Goal: Complete application form

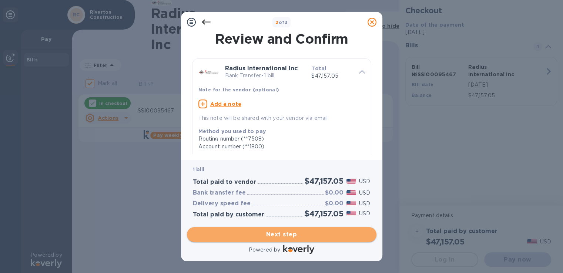
click at [281, 236] on span "Next step" at bounding box center [282, 234] width 178 height 9
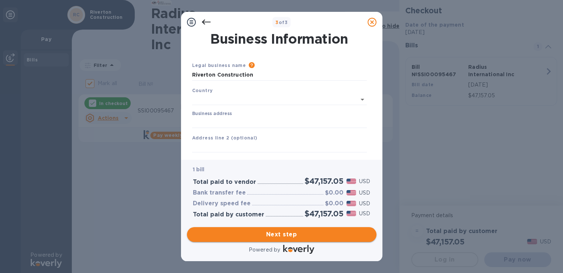
type input "[GEOGRAPHIC_DATA]"
click at [278, 234] on span "Next step" at bounding box center [282, 234] width 178 height 9
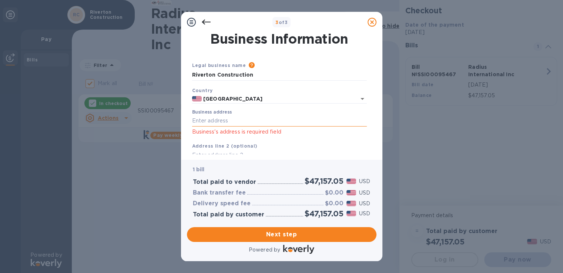
click at [211, 122] on input "Business address" at bounding box center [279, 120] width 175 height 11
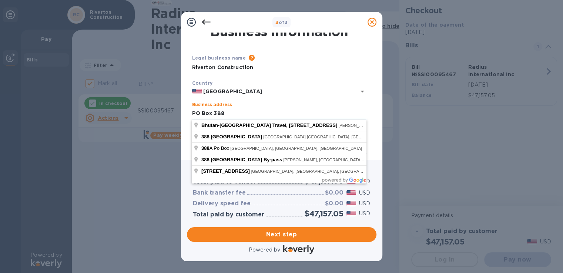
click at [241, 113] on input "PO Box 388" at bounding box center [279, 113] width 175 height 11
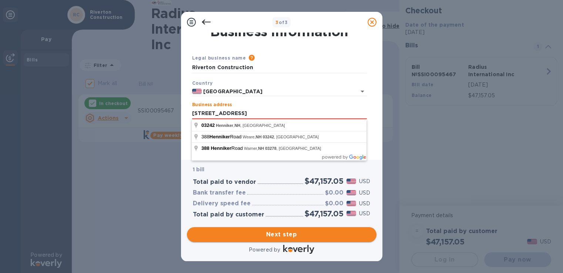
click at [294, 236] on span "Next step" at bounding box center [282, 234] width 178 height 9
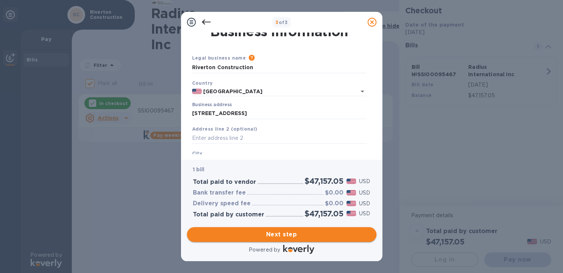
click at [269, 234] on span "Next step" at bounding box center [282, 234] width 178 height 9
click at [281, 237] on span "Next step" at bounding box center [282, 234] width 178 height 9
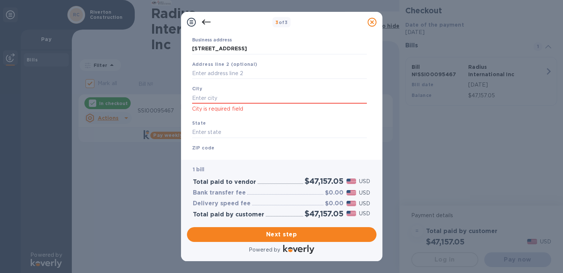
scroll to position [0, 0]
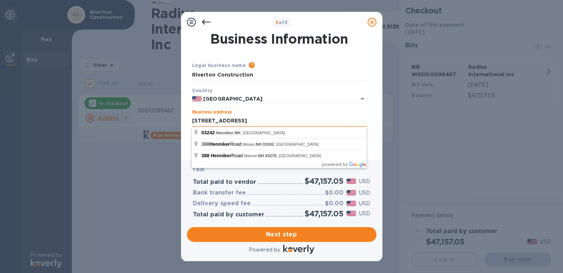
drag, startPoint x: 289, startPoint y: 122, endPoint x: 222, endPoint y: 124, distance: 67.0
click at [222, 124] on input "[STREET_ADDRESS]" at bounding box center [279, 120] width 175 height 11
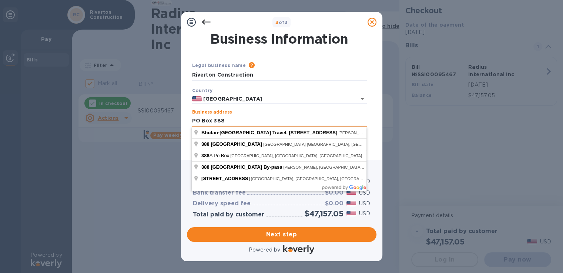
type input "PO Box 388"
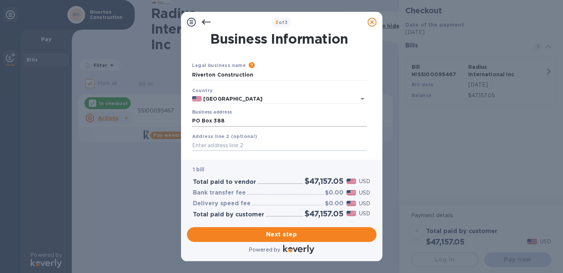
scroll to position [77, 0]
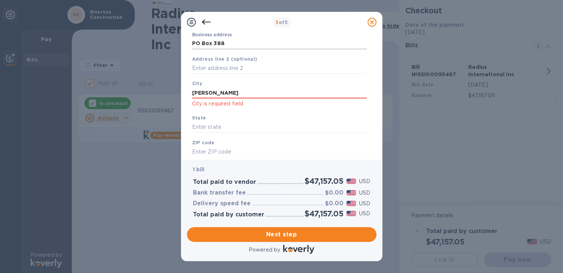
type input "[PERSON_NAME]"
type input "nh"
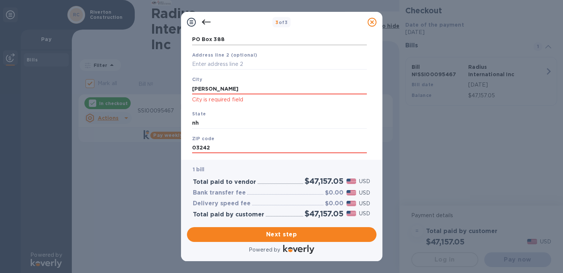
type input "03242"
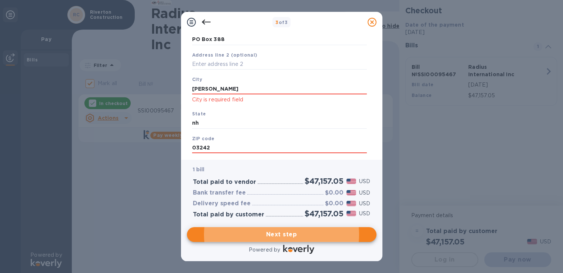
scroll to position [109, 0]
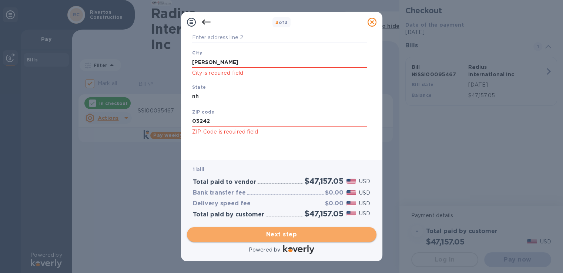
click at [282, 236] on span "Next step" at bounding box center [282, 234] width 178 height 9
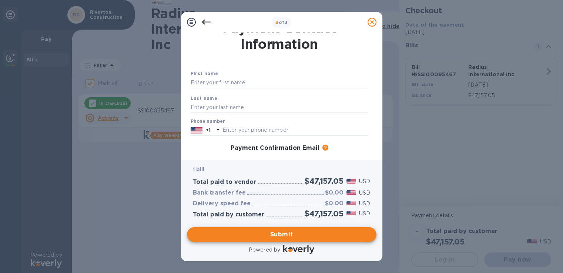
scroll to position [0, 0]
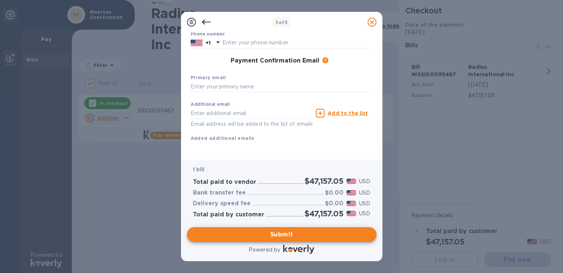
click at [205, 23] on icon at bounding box center [206, 22] width 9 height 9
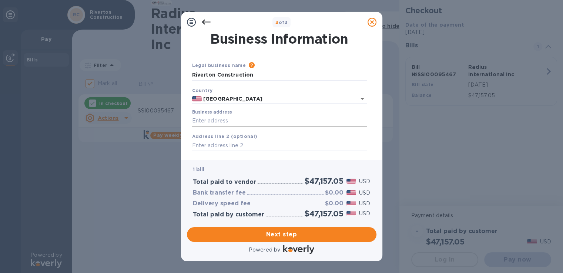
click at [225, 119] on input "Business address" at bounding box center [279, 120] width 175 height 11
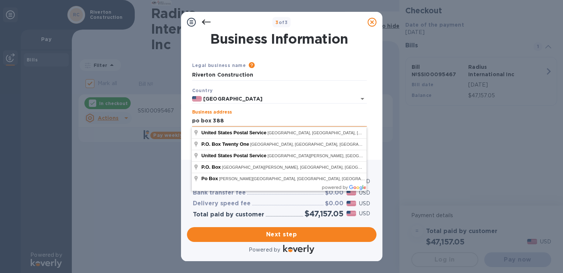
type input "po box 388"
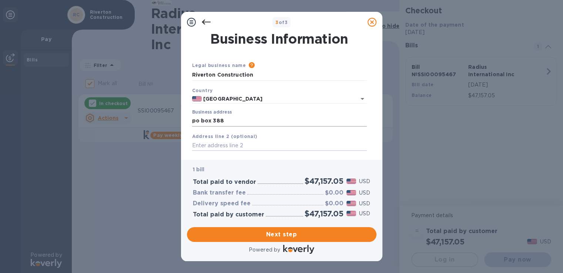
scroll to position [77, 0]
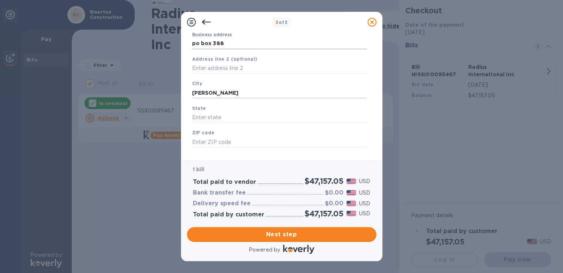
type input "[PERSON_NAME]"
type input "nh"
type input "03242"
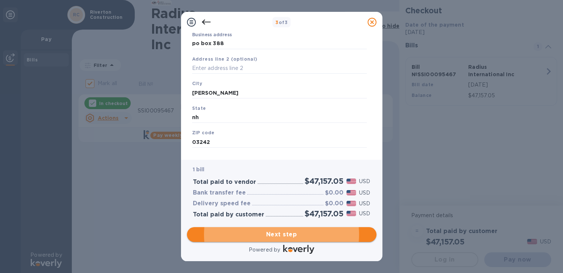
click at [281, 237] on span "Next step" at bounding box center [282, 234] width 178 height 9
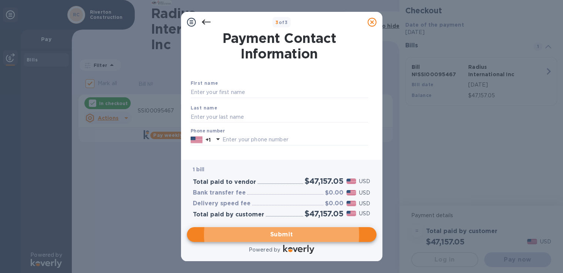
scroll to position [0, 0]
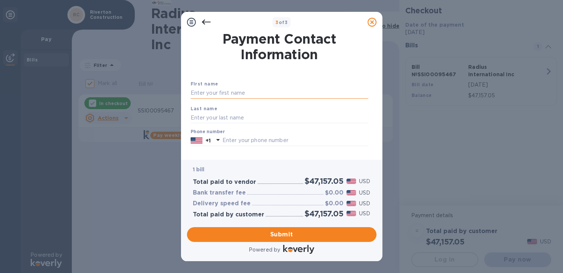
click at [219, 92] on input "text" at bounding box center [280, 93] width 178 height 11
type input "[PERSON_NAME]"
type input "6033598963"
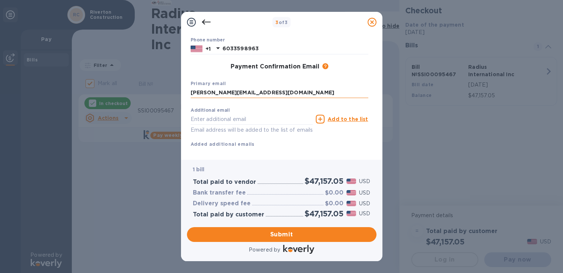
type input "[PERSON_NAME][EMAIL_ADDRESS][DOMAIN_NAME]"
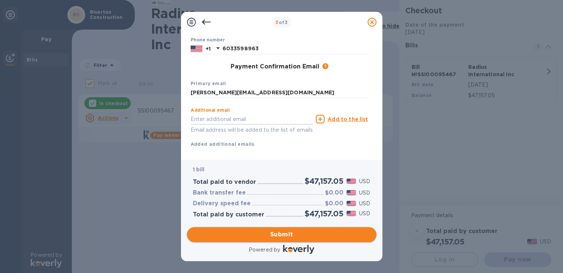
click at [286, 234] on span "Submit" at bounding box center [282, 234] width 178 height 9
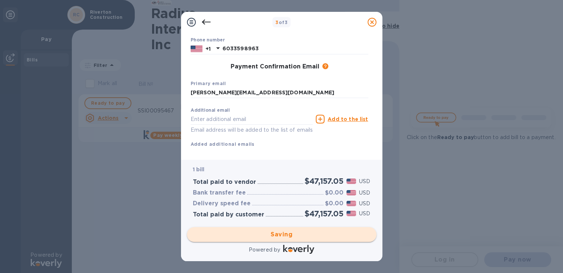
checkbox input "false"
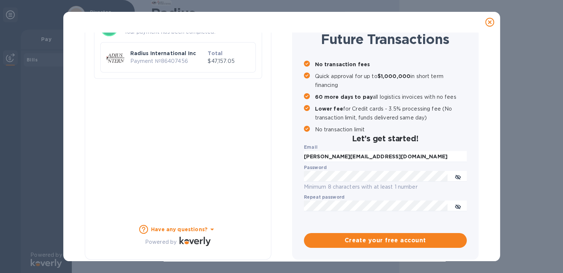
scroll to position [0, 0]
